Goal: Information Seeking & Learning: Learn about a topic

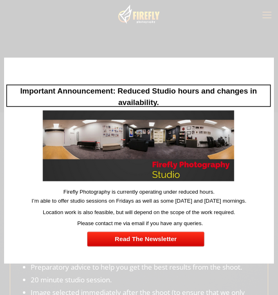
click at [199, 60] on div at bounding box center [139, 160] width 270 height 205
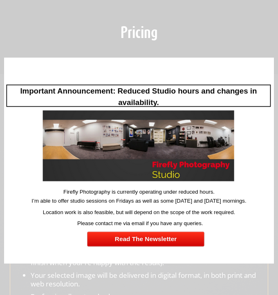
scroll to position [45, 0]
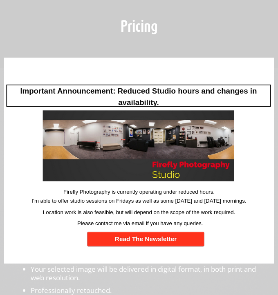
click at [154, 243] on link "Read The Newsletter" at bounding box center [145, 239] width 117 height 15
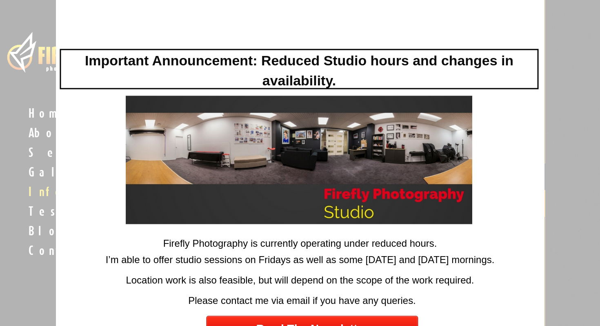
scroll to position [516, 0]
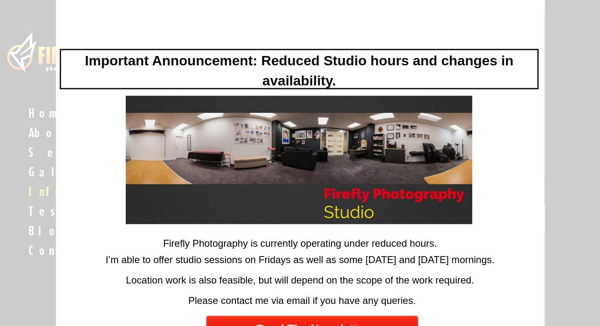
click at [277, 169] on img at bounding box center [299, 160] width 347 height 128
